Goal: Task Accomplishment & Management: Complete application form

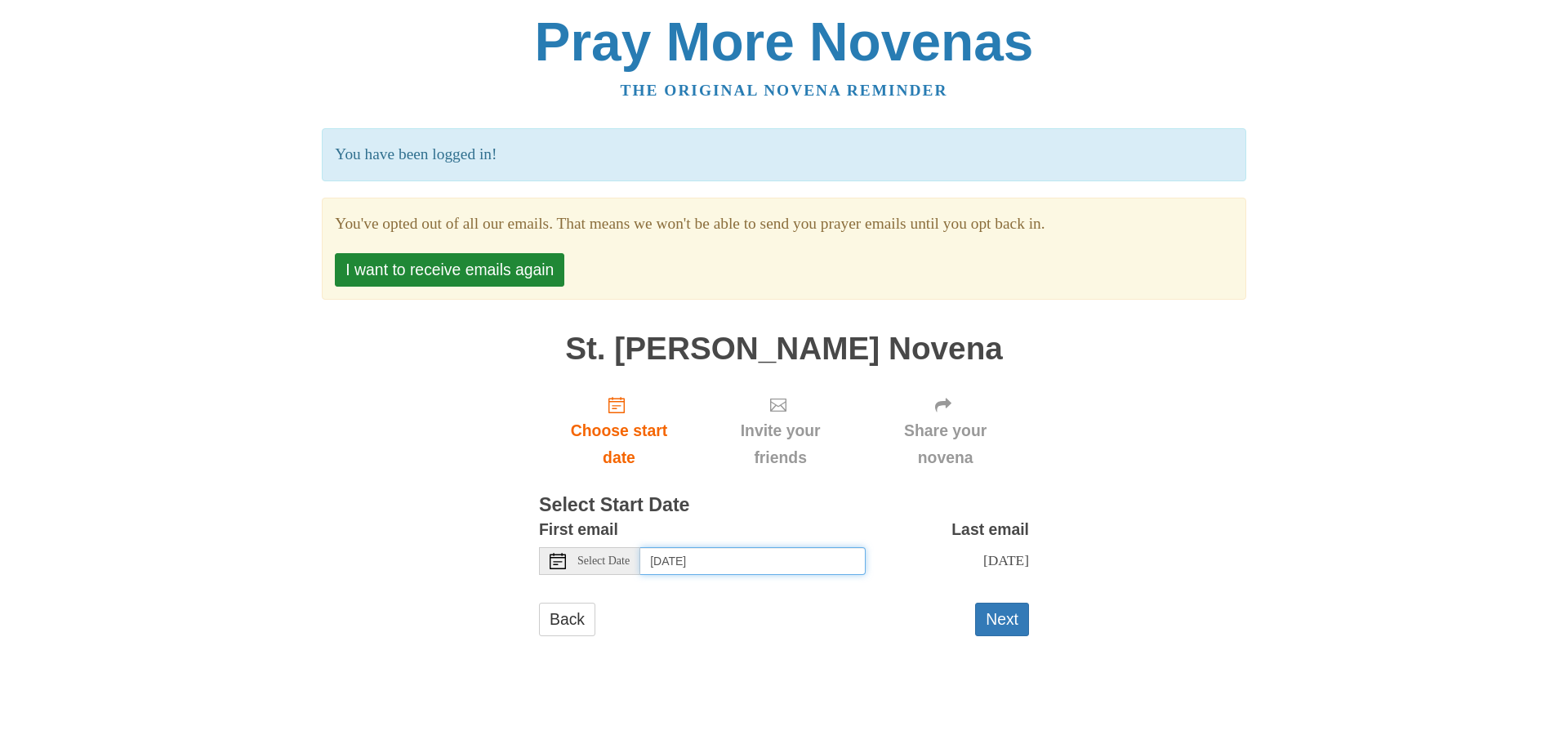
click at [832, 570] on input "[DATE]" at bounding box center [752, 560] width 226 height 28
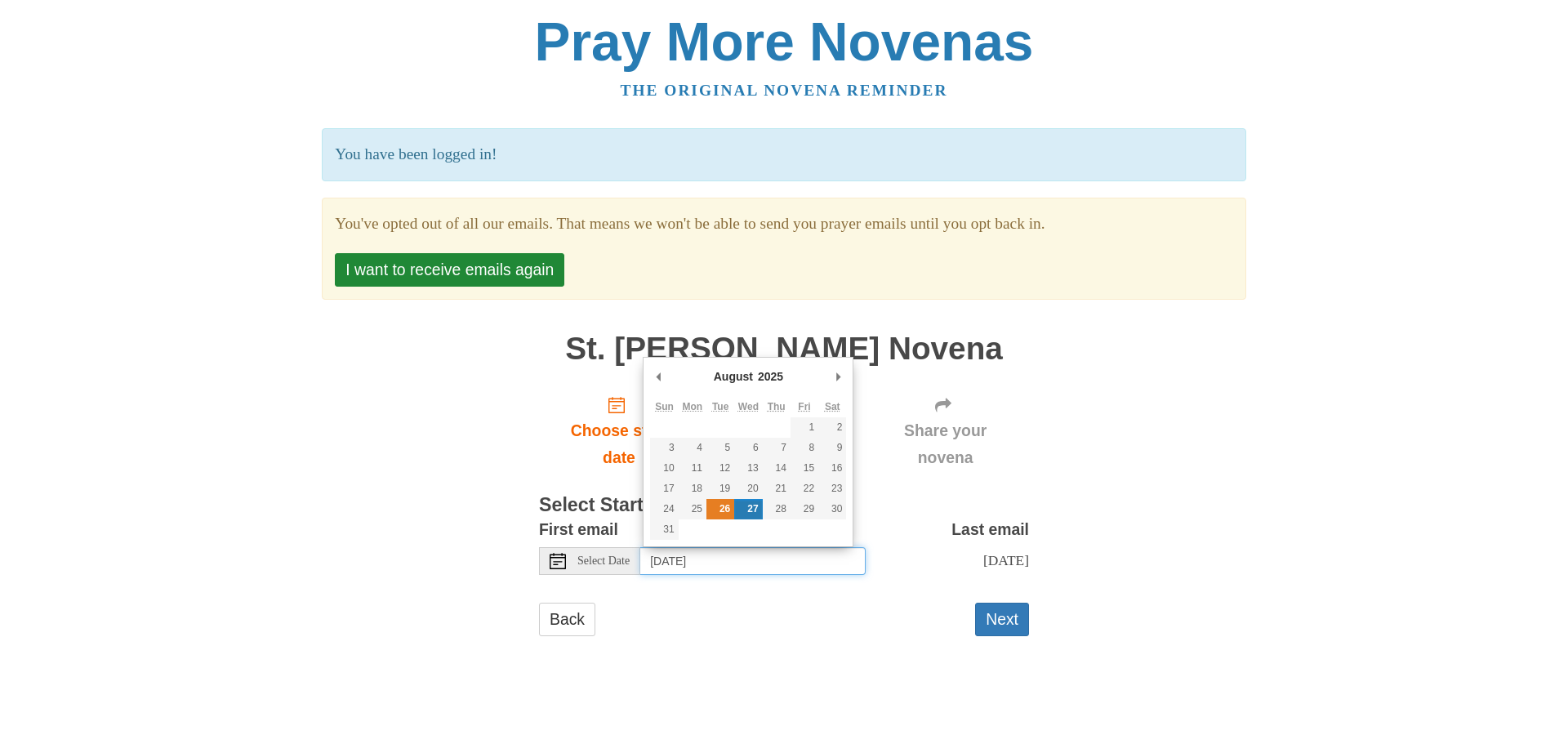
type input "[DATE]"
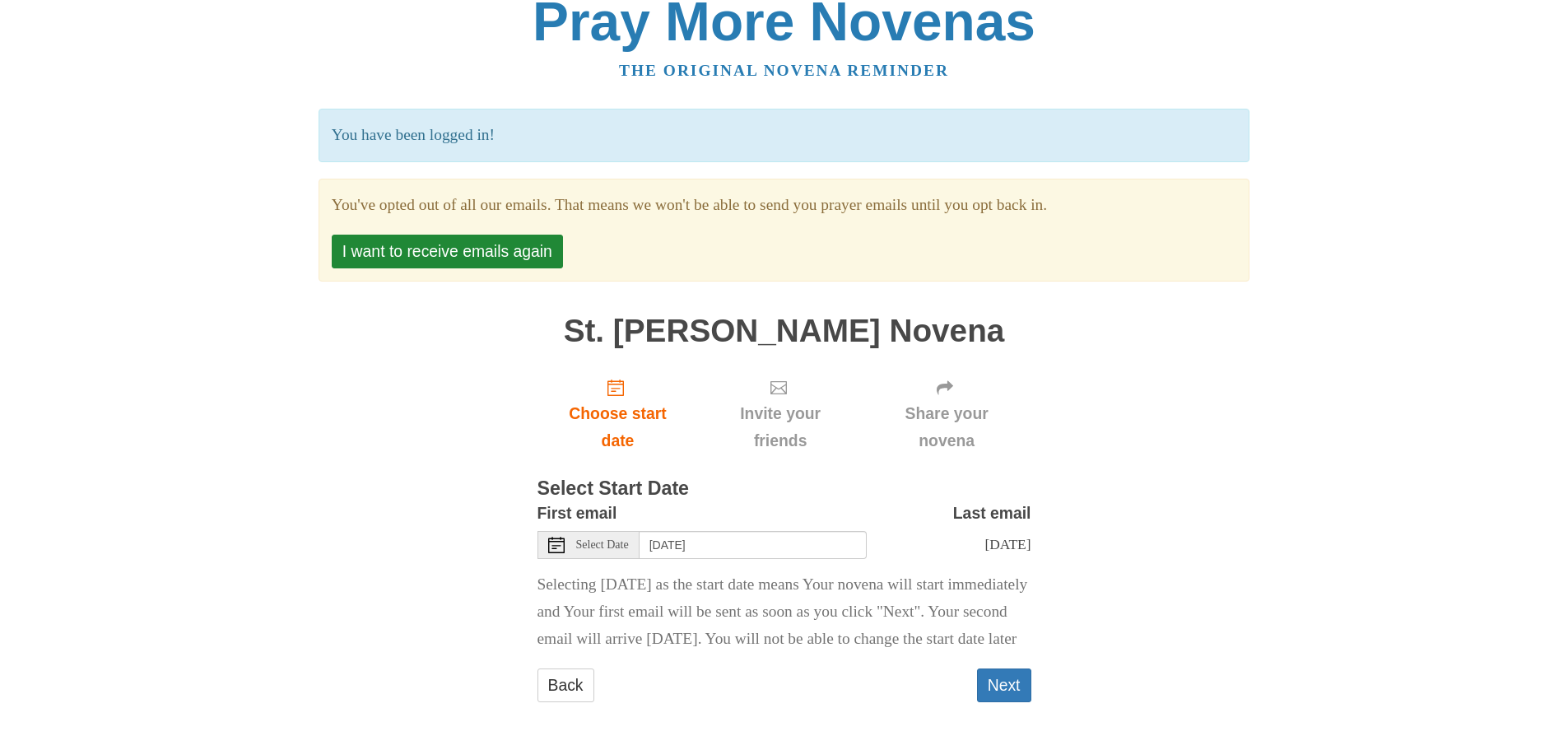
scroll to position [63, 0]
click at [1006, 686] on button "Next" at bounding box center [1004, 685] width 54 height 34
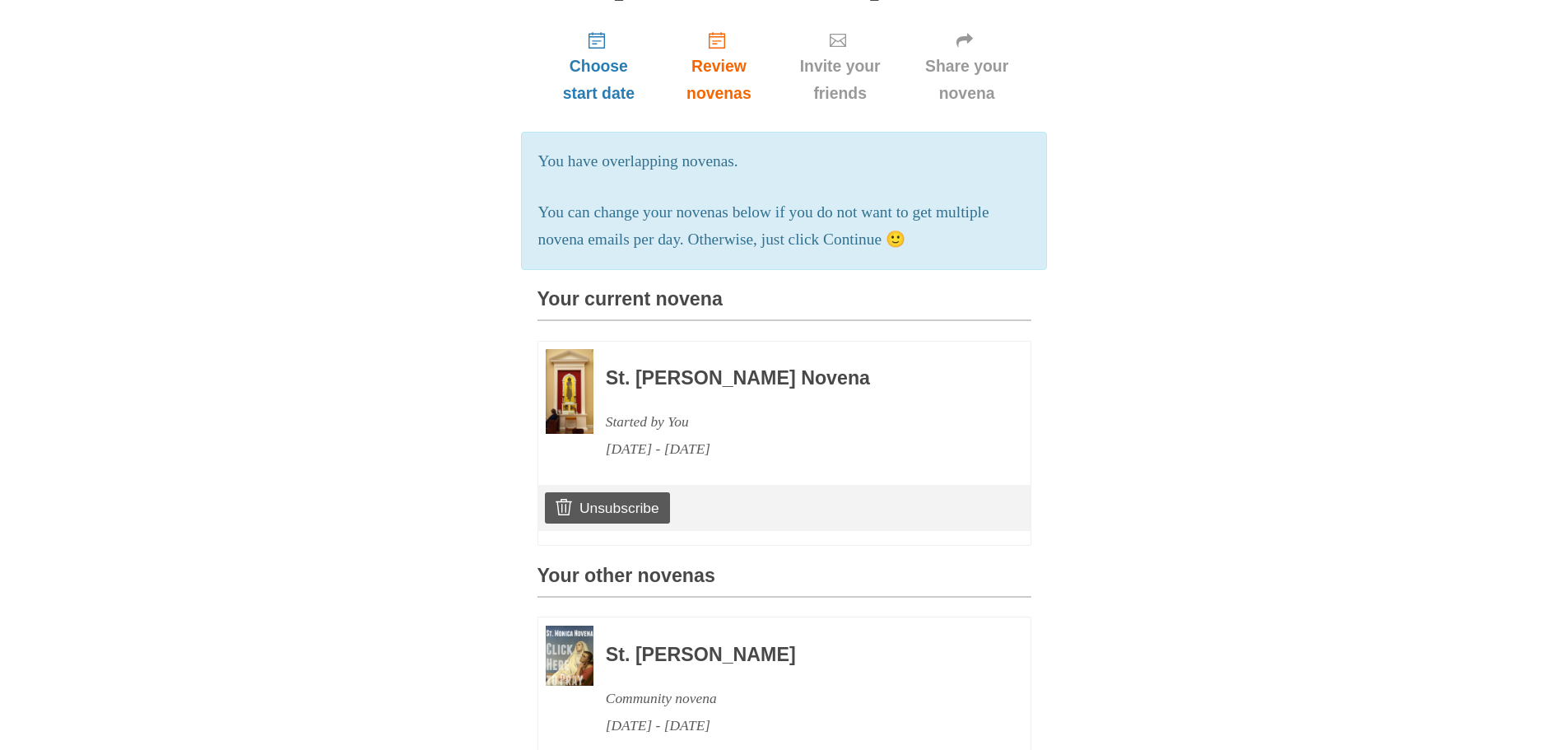
scroll to position [549, 0]
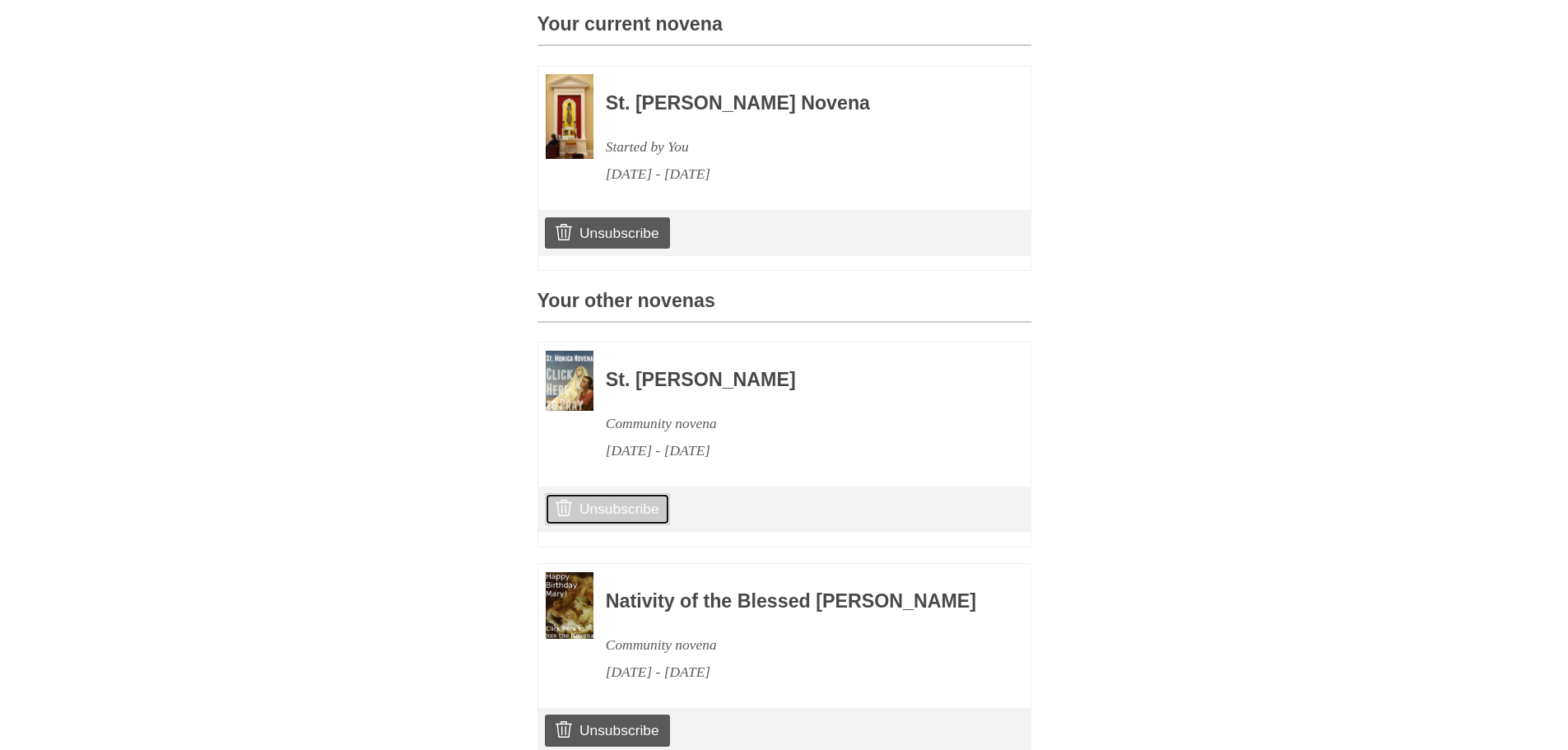
click at [609, 524] on link "Unsubscribe" at bounding box center [607, 508] width 124 height 31
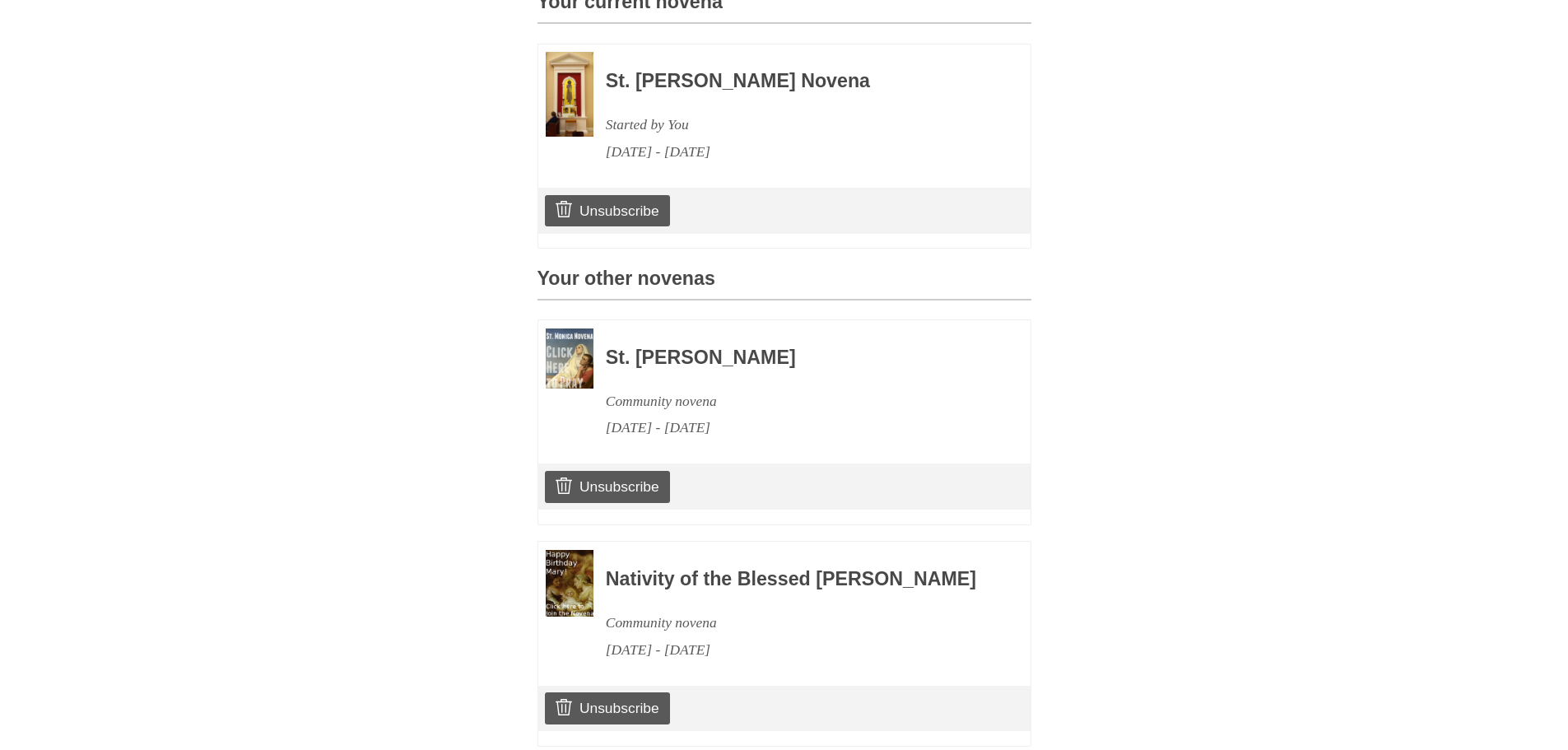
scroll to position [808, 0]
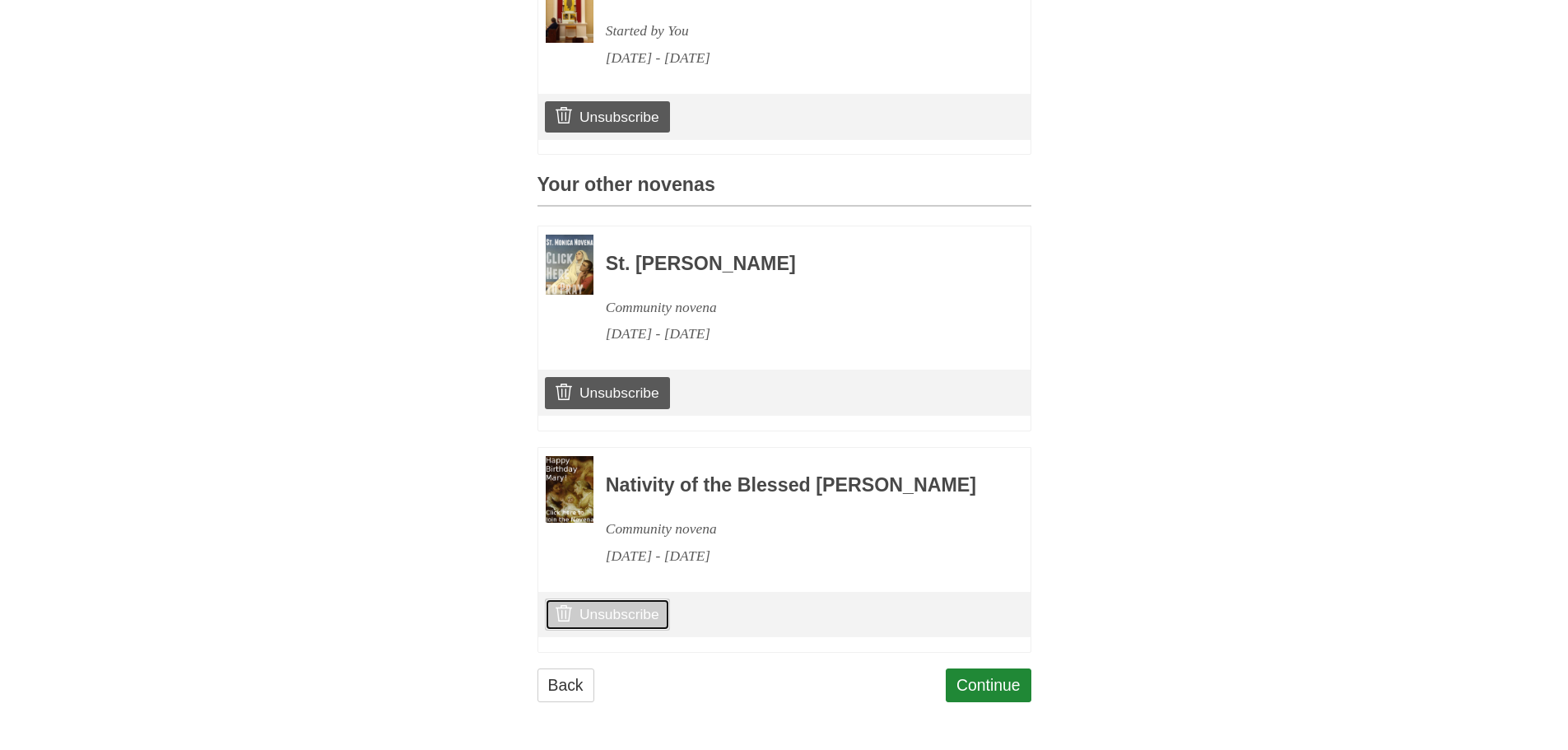
click at [604, 618] on link "Unsubscribe" at bounding box center [607, 613] width 124 height 31
click at [964, 683] on link "Continue" at bounding box center [988, 685] width 85 height 34
